Goal: Information Seeking & Learning: Learn about a topic

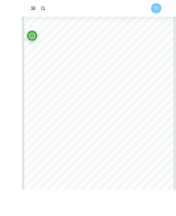
scroll to position [59, 0]
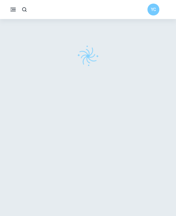
scroll to position [24, 0]
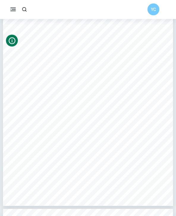
scroll to position [6525, 0]
click at [14, 42] on icon "Info" at bounding box center [12, 41] width 8 height 8
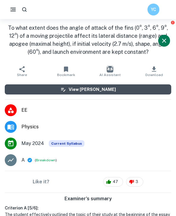
click at [109, 93] on button "View [PERSON_NAME]" at bounding box center [88, 89] width 166 height 10
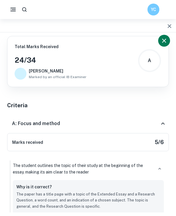
scroll to position [24, 0]
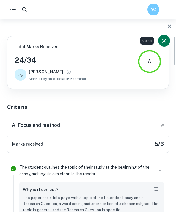
click at [165, 39] on icon "Close" at bounding box center [163, 40] width 7 height 7
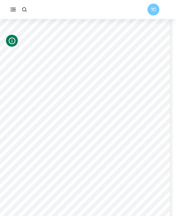
scroll to position [5014, 0]
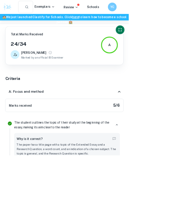
type input "19"
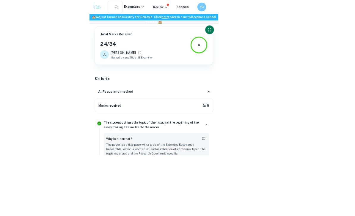
scroll to position [5065, 0]
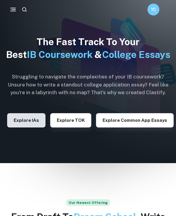
click at [29, 127] on button "Explore IAs" at bounding box center [26, 120] width 38 height 14
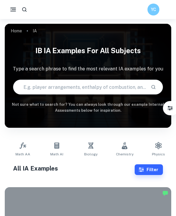
click at [12, 10] on icon "button" at bounding box center [13, 9] width 7 height 7
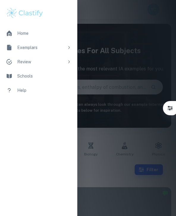
click at [24, 51] on li "Exemplars" at bounding box center [38, 47] width 77 height 14
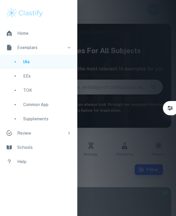
click at [28, 75] on div "EEs" at bounding box center [47, 76] width 48 height 7
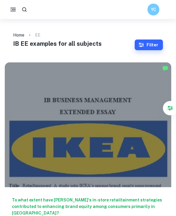
click at [170, 111] on icon "Filter" at bounding box center [170, 108] width 6 height 6
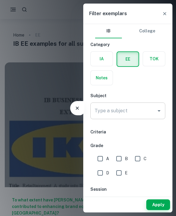
click at [150, 115] on input "Type a subject" at bounding box center [123, 110] width 61 height 11
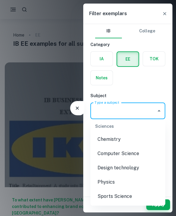
scroll to position [898, 0]
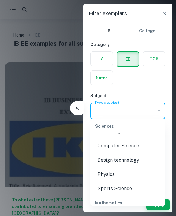
click at [132, 169] on li "Physics" at bounding box center [127, 174] width 75 height 14
type input "Physics"
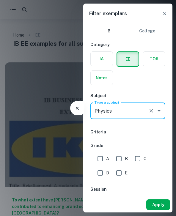
click at [158, 203] on button "Apply" at bounding box center [158, 204] width 24 height 11
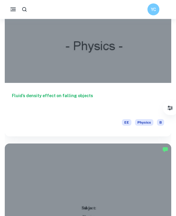
scroll to position [1762, 0]
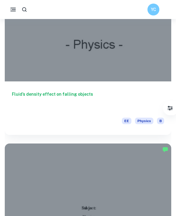
click at [26, 94] on h6 "Fluid’s density effect on falling objects" at bounding box center [88, 101] width 152 height 20
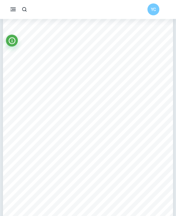
scroll to position [5834, 0]
click at [16, 39] on icon "Info" at bounding box center [12, 41] width 8 height 8
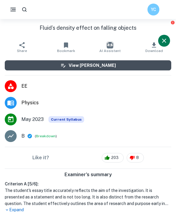
click at [97, 64] on h6 "View [PERSON_NAME]" at bounding box center [92, 65] width 47 height 7
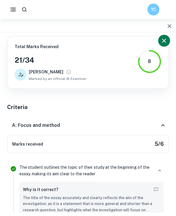
scroll to position [5, 0]
click at [164, 42] on icon "Close" at bounding box center [163, 40] width 7 height 7
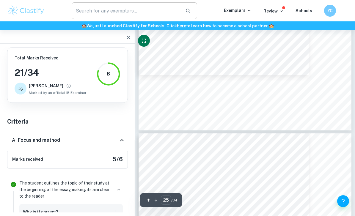
scroll to position [6905, 0]
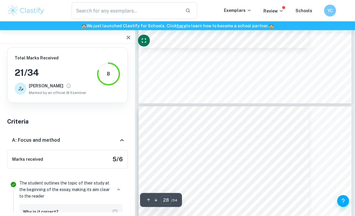
type input "27"
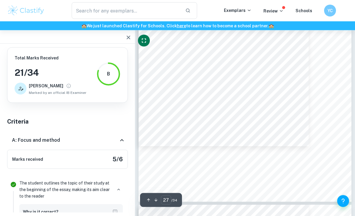
scroll to position [7372, 0]
click at [131, 38] on icon "button" at bounding box center [128, 37] width 7 height 7
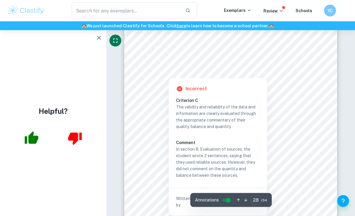
scroll to position [7543, 0]
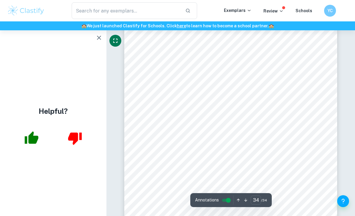
type input "7"
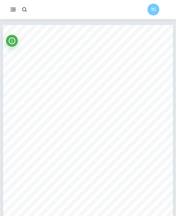
scroll to position [59, 0]
